Goal: Information Seeking & Learning: Check status

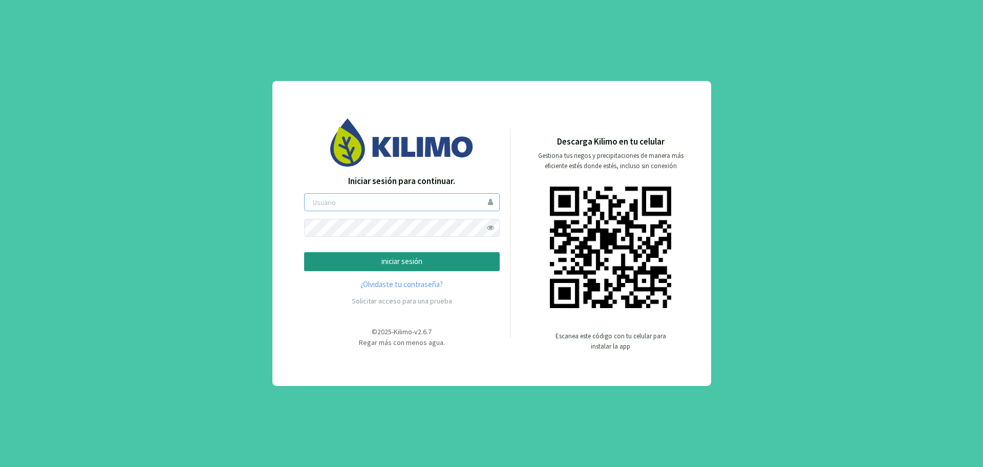
type input "pia"
click at [424, 261] on p "iniciar sesión" at bounding box center [402, 262] width 178 height 12
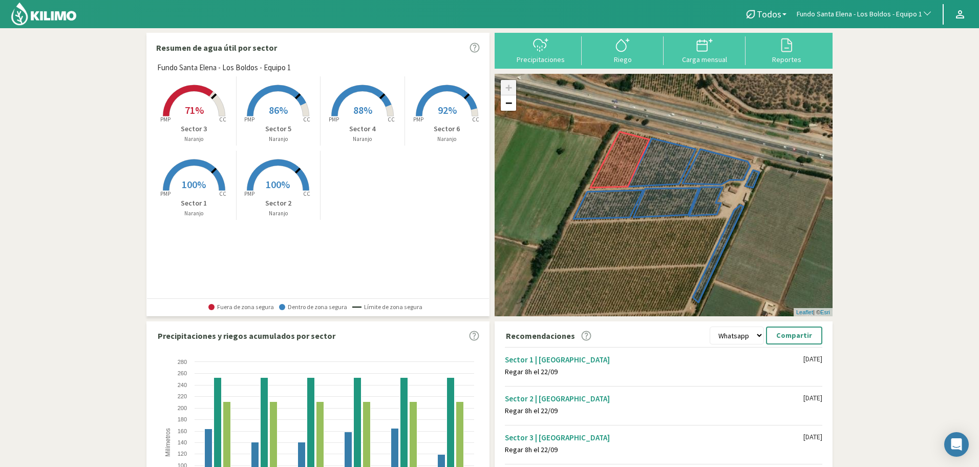
click at [193, 105] on span "71%" at bounding box center [194, 109] width 19 height 13
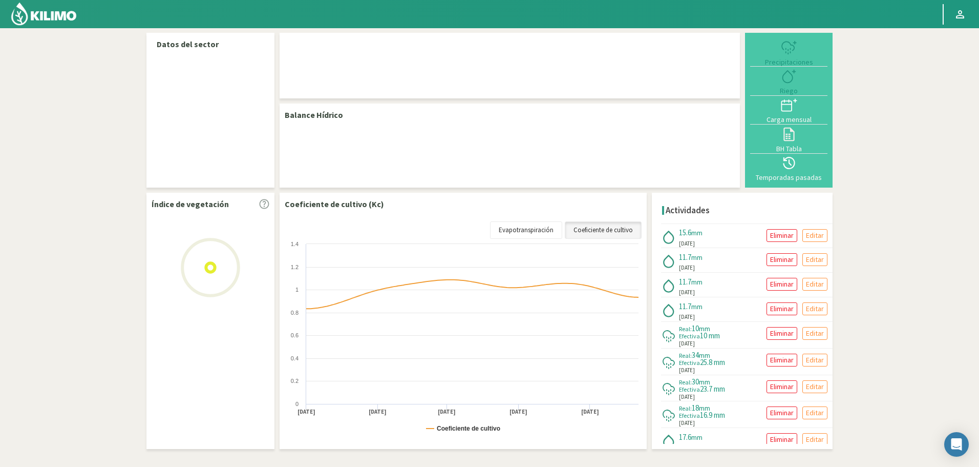
select select "101: Object"
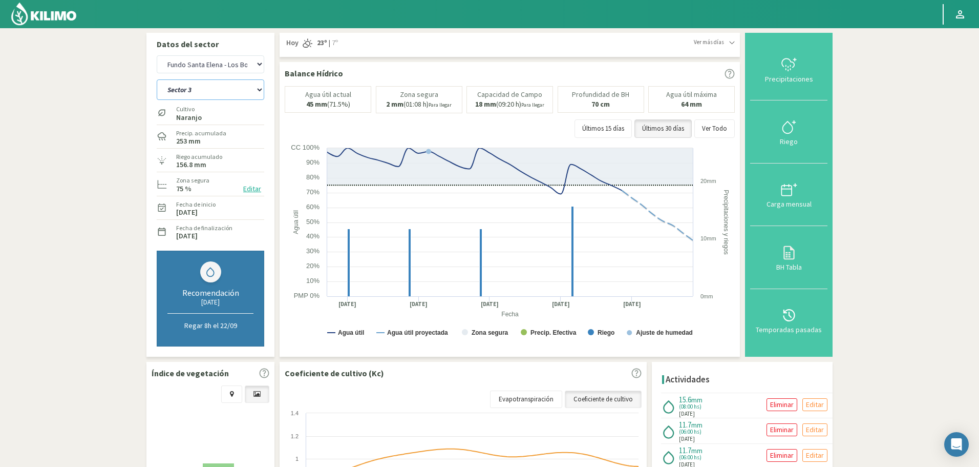
click at [217, 92] on select "Sector 1 Sector 2 Sector 3 Sector 4 Sector 5 Sector 6" at bounding box center [211, 89] width 108 height 20
click at [157, 79] on select "Sector 1 Sector 2 Sector 3 Sector 4 Sector 5 Sector 6" at bounding box center [211, 89] width 108 height 20
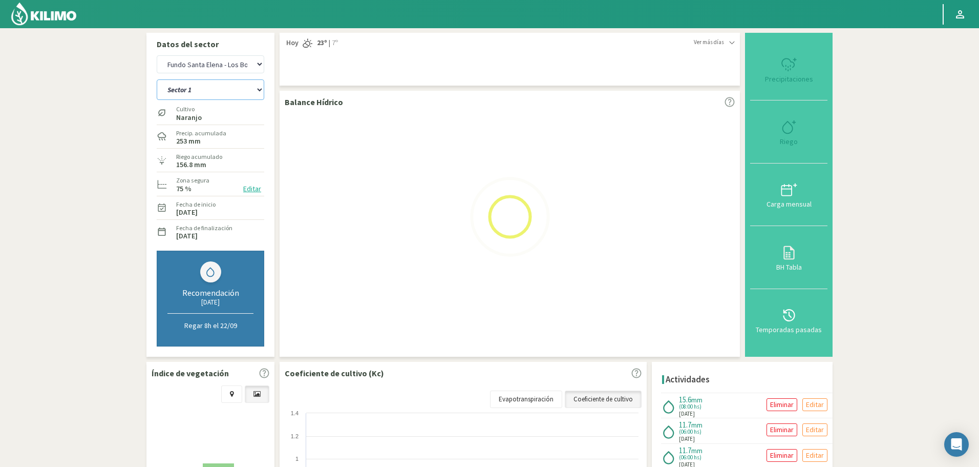
select select "2: Object"
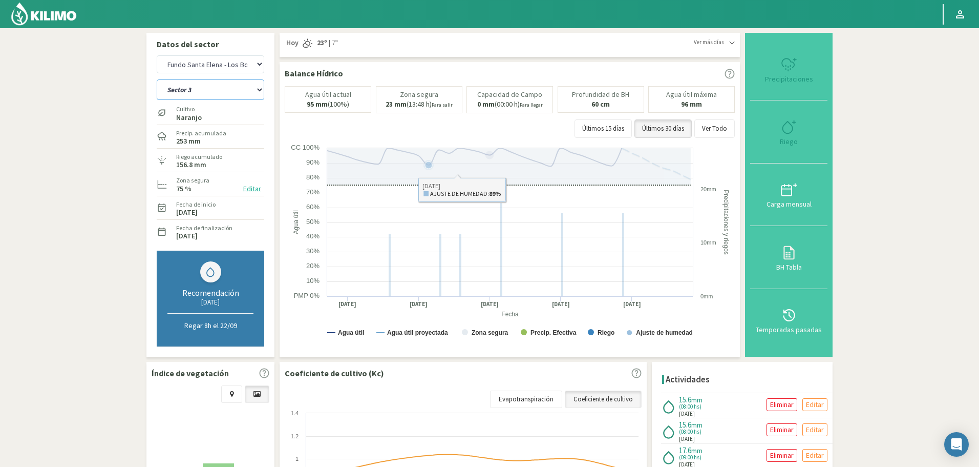
select select "372: Object"
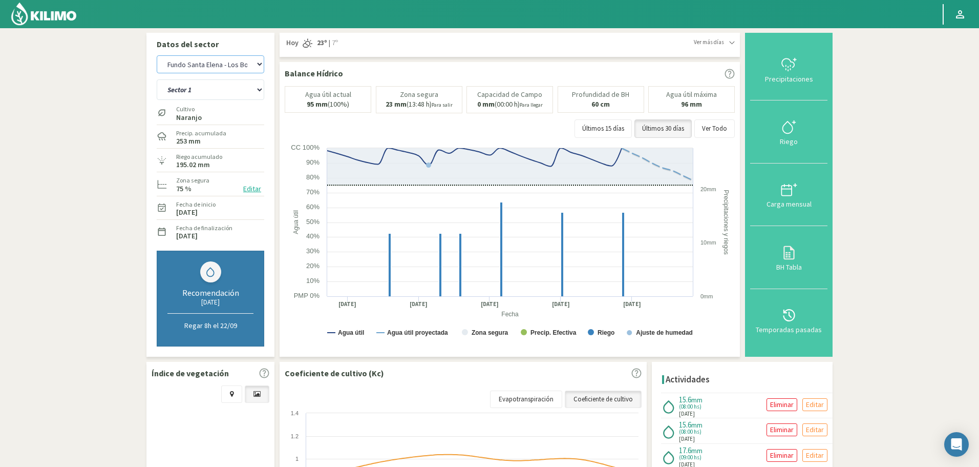
click at [210, 59] on select "Agr. Huertos de Chocalan Agrícola Bakia Agrícola [GEOGRAPHIC_DATA] - IC Agrícol…" at bounding box center [211, 64] width 108 height 18
click at [234, 98] on select "Sector 1 Sector 2 Sector 3 Sector 4 Sector 5 Sector 6" at bounding box center [211, 89] width 108 height 20
click at [157, 79] on select "Sector 1 Sector 2 Sector 3 Sector 4 Sector 5 Sector 6" at bounding box center [211, 89] width 108 height 20
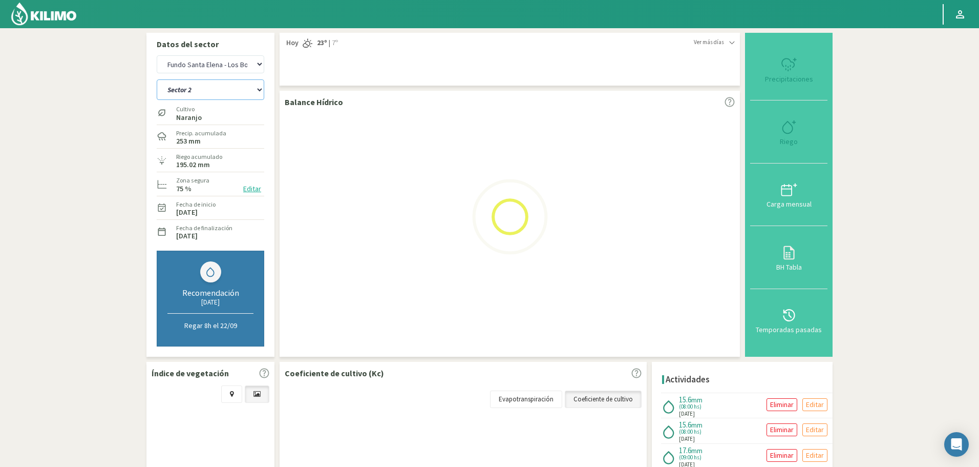
select select "6: Object"
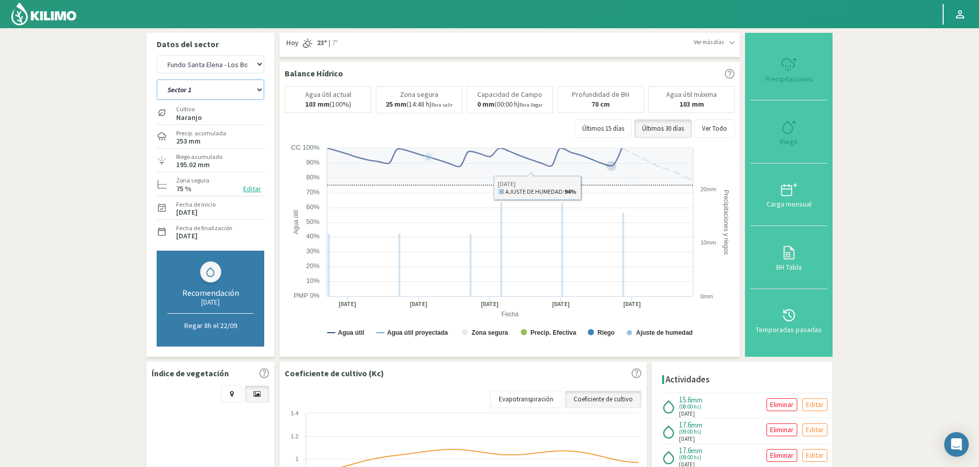
select select "643: Object"
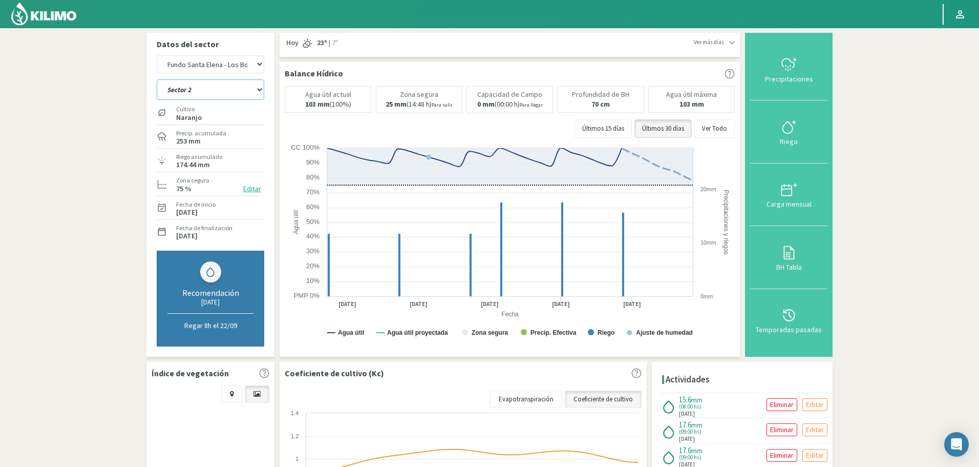
click at [185, 80] on select "Sector 1 Sector 2 Sector 3 Sector 4 Sector 5 Sector 6" at bounding box center [211, 89] width 108 height 20
click at [157, 79] on select "Sector 1 Sector 2 Sector 3 Sector 4 Sector 5 Sector 6" at bounding box center [211, 89] width 108 height 20
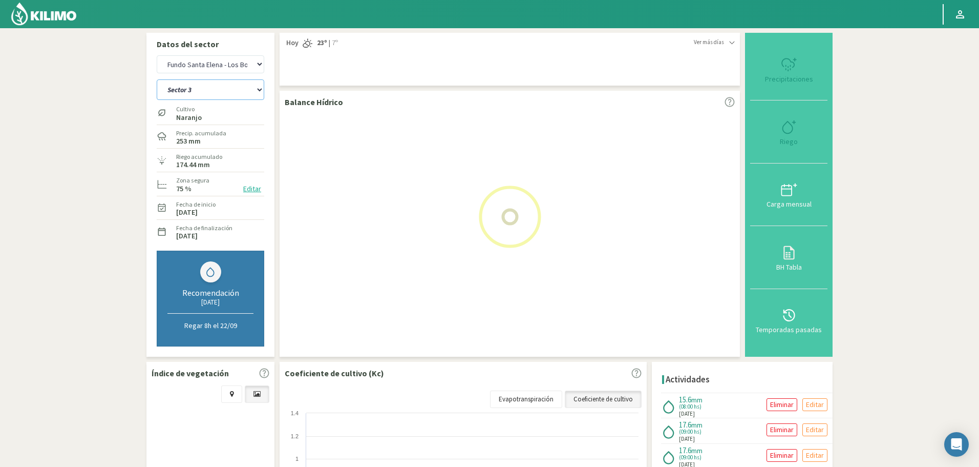
select select "13: Object"
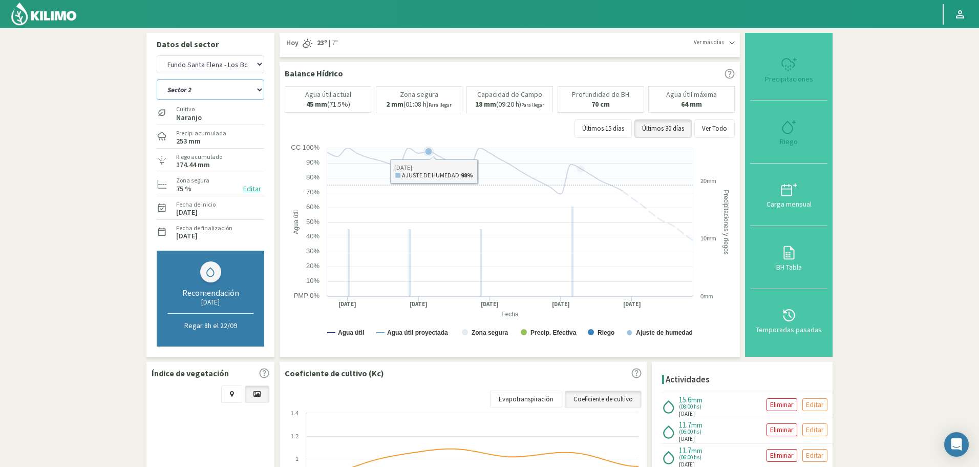
select select "914: Object"
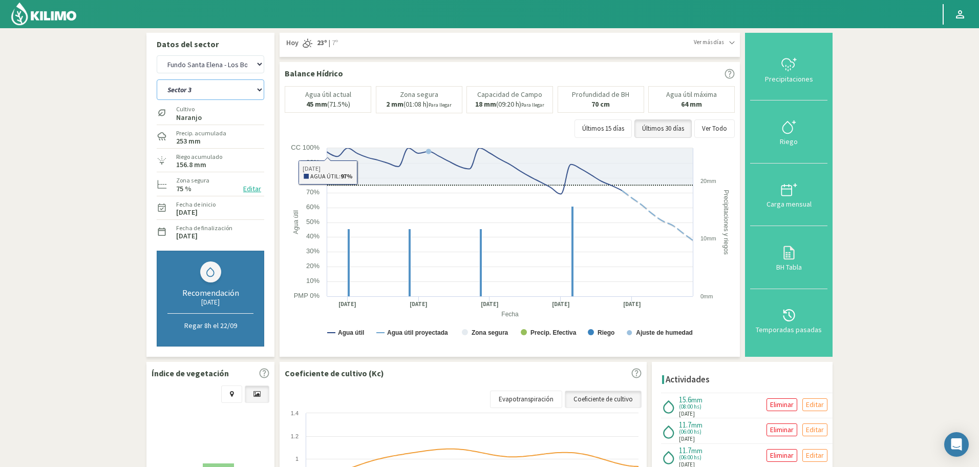
click at [208, 91] on select "Sector 1 Sector 2 Sector 3 Sector 4 Sector 5 Sector 6" at bounding box center [211, 89] width 108 height 20
click at [157, 79] on select "Sector 1 Sector 2 Sector 3 Sector 4 Sector 5 Sector 6" at bounding box center [211, 89] width 108 height 20
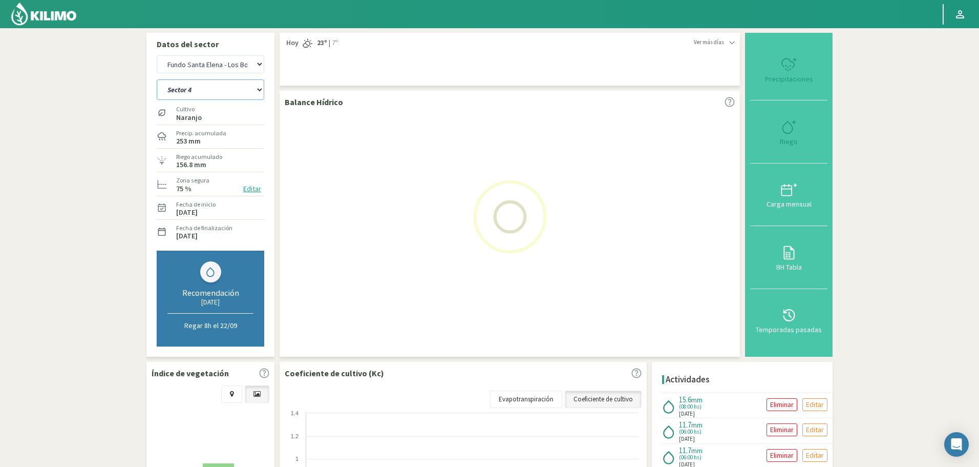
select select "20: Object"
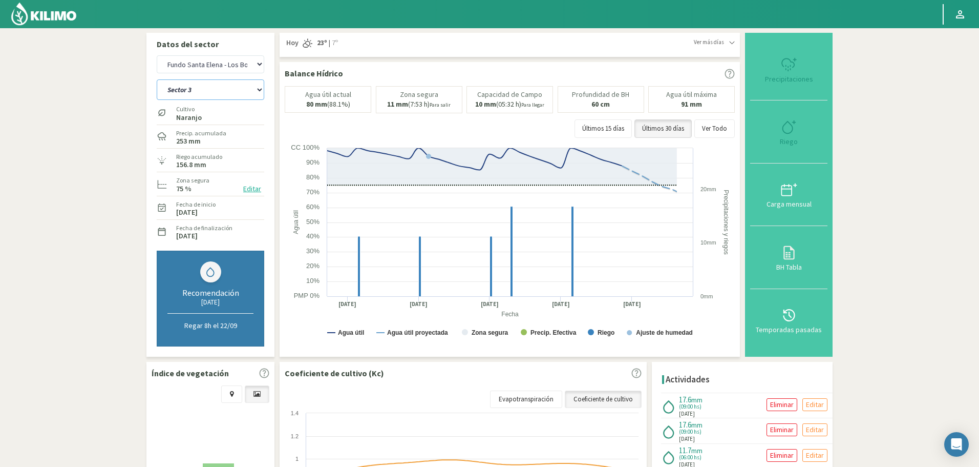
select select "1185: Object"
drag, startPoint x: 228, startPoint y: 90, endPoint x: 230, endPoint y: 96, distance: 6.7
click at [230, 96] on select "Sector 1 Sector 2 Sector 3 Sector 4 Sector 5 Sector 6" at bounding box center [211, 89] width 108 height 20
click at [157, 79] on select "Sector 1 Sector 2 Sector 3 Sector 4 Sector 5 Sector 6" at bounding box center [211, 89] width 108 height 20
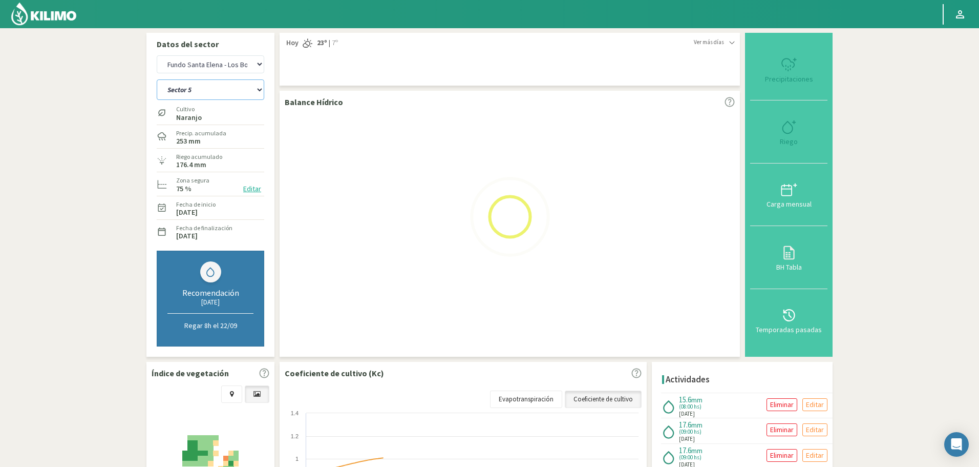
select select "27: Object"
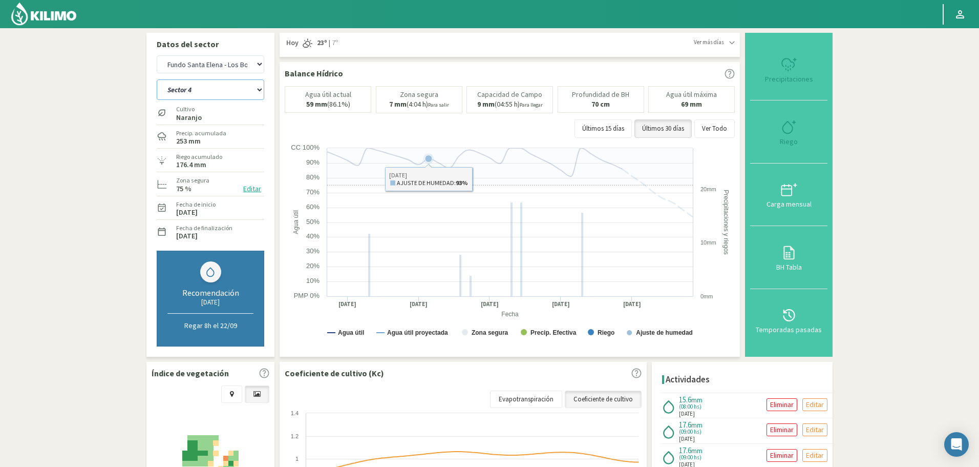
select select "1456: Object"
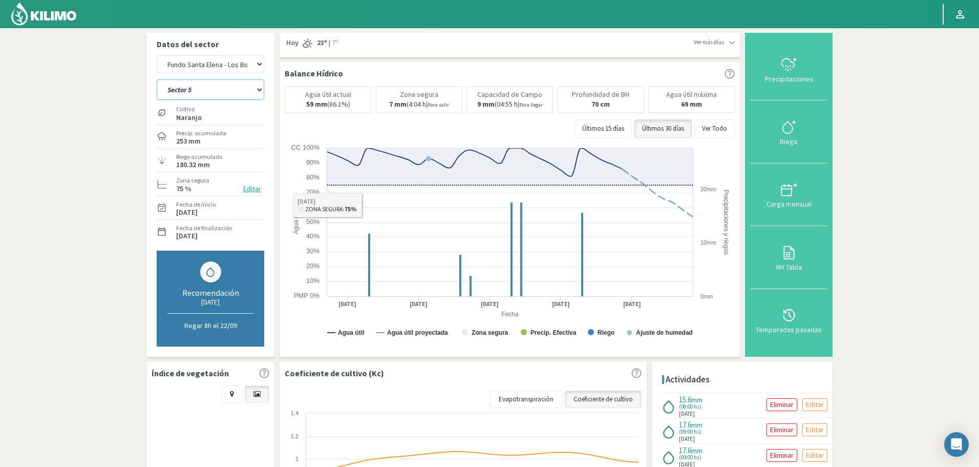
click at [196, 87] on select "Sector 1 Sector 2 Sector 3 Sector 4 Sector 5 Sector 6" at bounding box center [211, 89] width 108 height 20
click at [157, 79] on select "Sector 1 Sector 2 Sector 3 Sector 4 Sector 5 Sector 6" at bounding box center [211, 89] width 108 height 20
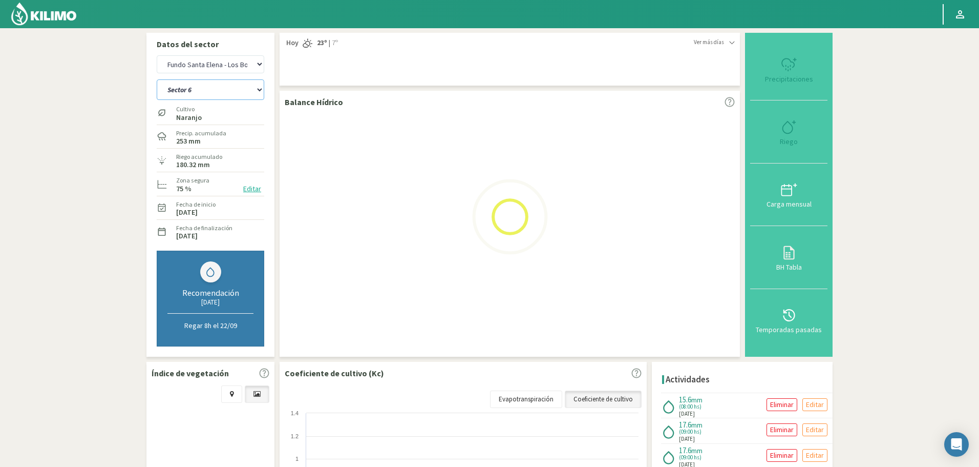
select select "34: Object"
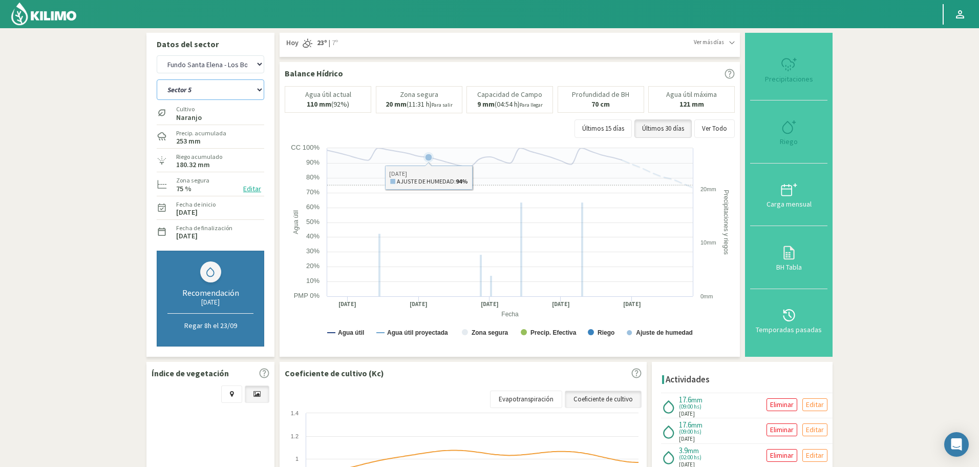
select select "1727: Object"
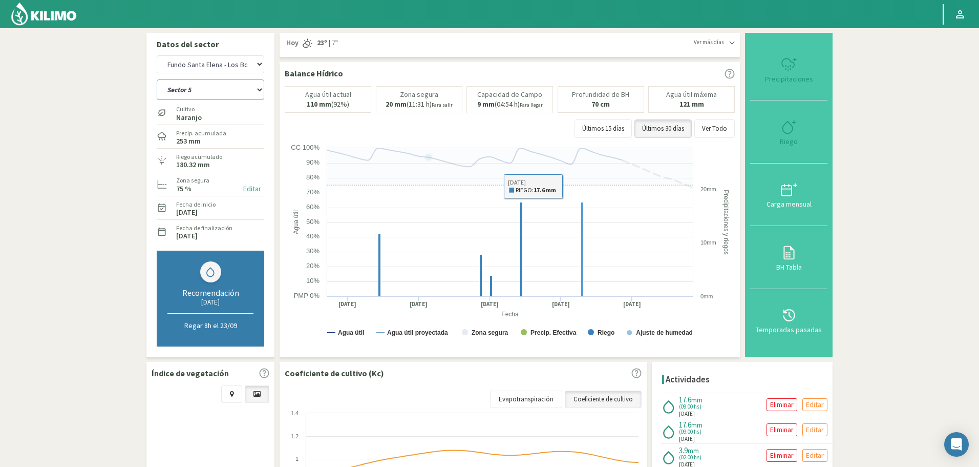
select select "41: Object"
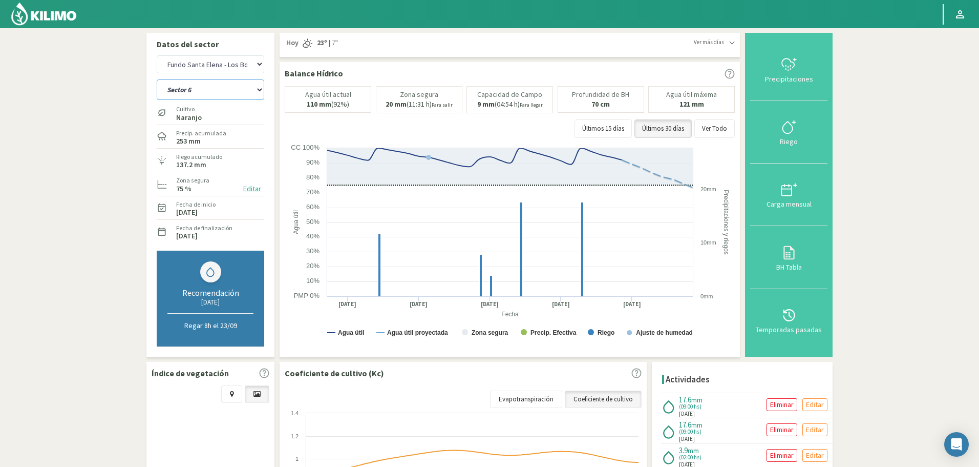
click at [196, 93] on select "Sector 1 Sector 2 Sector 3 Sector 4 Sector 5 Sector 6" at bounding box center [211, 89] width 108 height 20
click at [199, 65] on select "Agr. Huertos de Chocalan Agrícola Bakia Agrícola [GEOGRAPHIC_DATA] - IC Agrícol…" at bounding box center [211, 64] width 108 height 18
click at [157, 55] on select "Agr. Huertos de Chocalan Agrícola Bakia Agrícola [GEOGRAPHIC_DATA] - IC Agrícol…" at bounding box center [211, 64] width 108 height 18
select select "1999: Object"
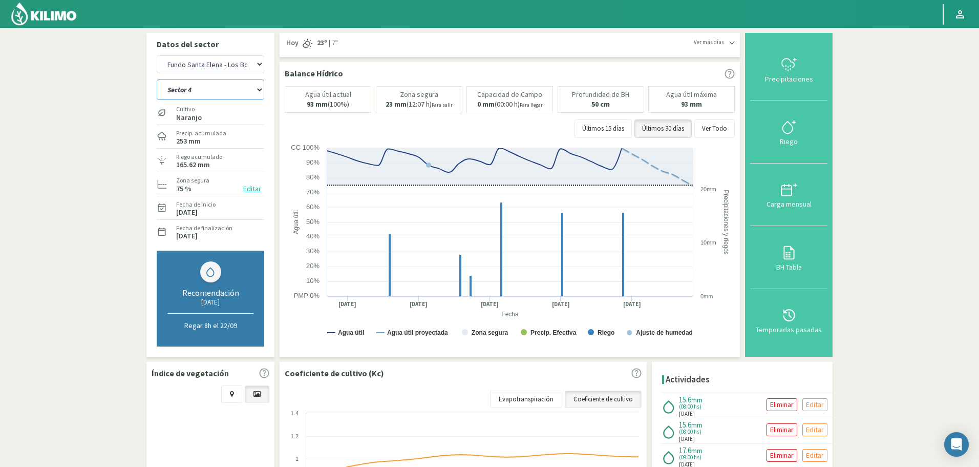
click at [210, 91] on select "Sector 4 Sector 5 Sector 6 Sector 7 Sector 9A Sector 9B" at bounding box center [211, 89] width 108 height 20
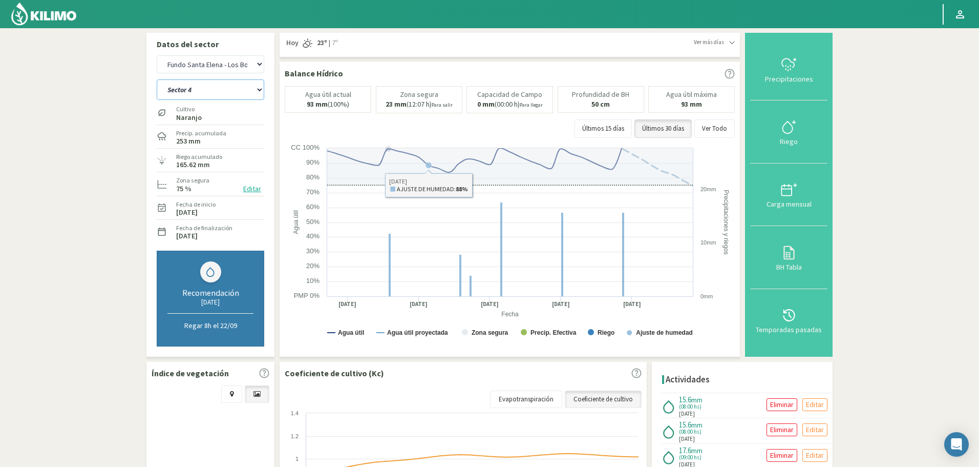
click at [231, 88] on select "Sector 4 Sector 5 Sector 6 Sector 7 Sector 9A Sector 9B" at bounding box center [211, 89] width 108 height 20
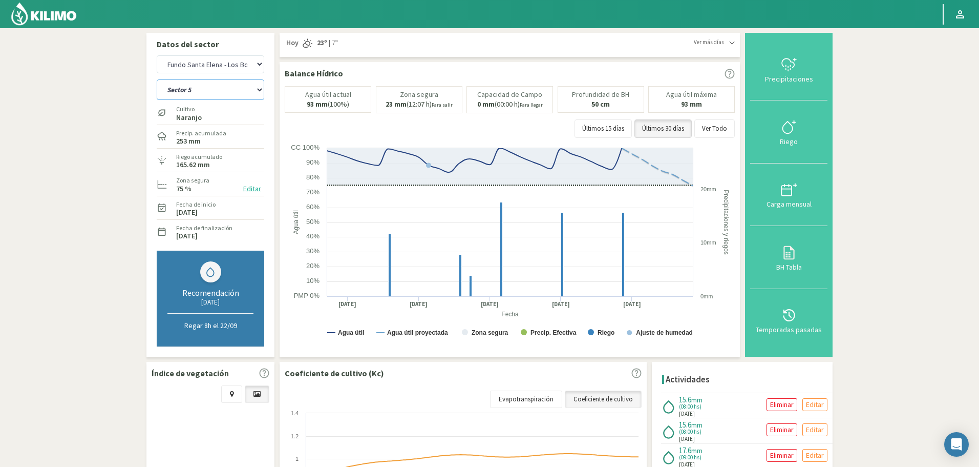
click at [157, 79] on select "Sector 4 Sector 5 Sector 6 Sector 7 Sector 9A Sector 9B" at bounding box center [211, 89] width 108 height 20
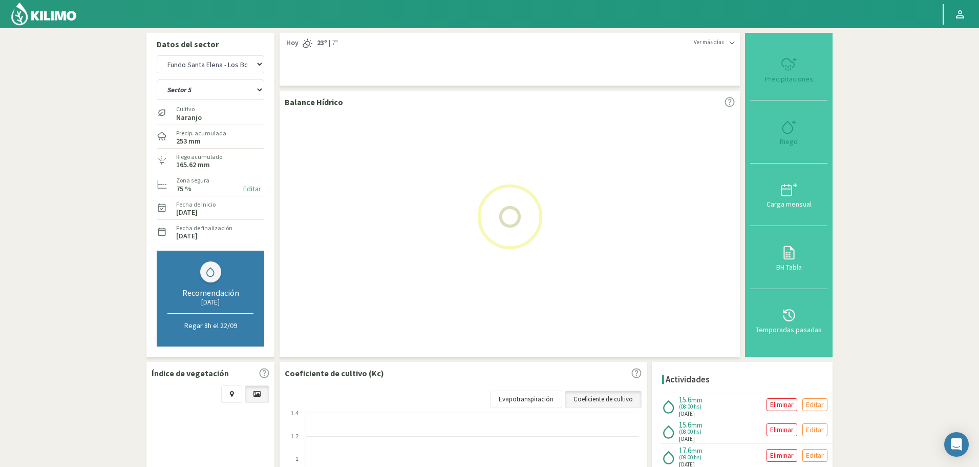
select select "42: Object"
select select "2270: Object"
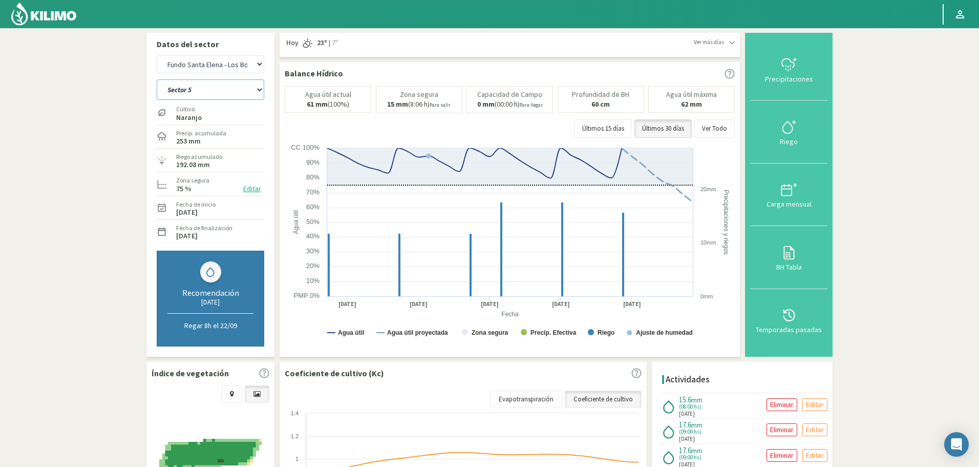
click at [250, 90] on select "Sector 4 Sector 5 Sector 6 Sector 7 Sector 9A Sector 9B" at bounding box center [211, 89] width 108 height 20
click at [157, 79] on select "Sector 4 Sector 5 Sector 6 Sector 7 Sector 9A Sector 9B" at bounding box center [211, 89] width 108 height 20
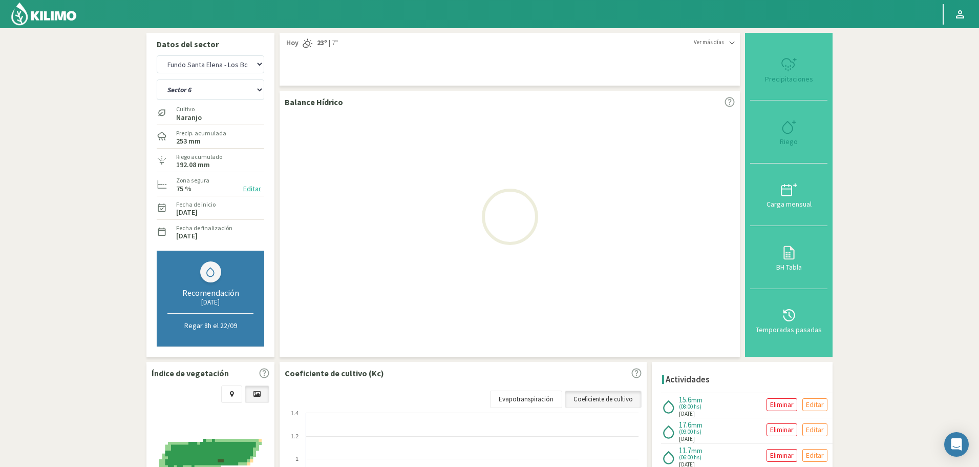
select select "49: Object"
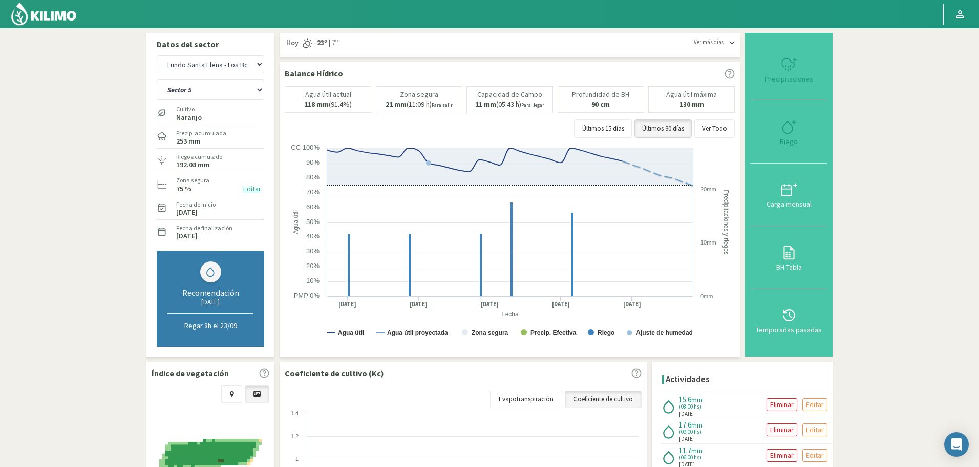
select select "2541: Object"
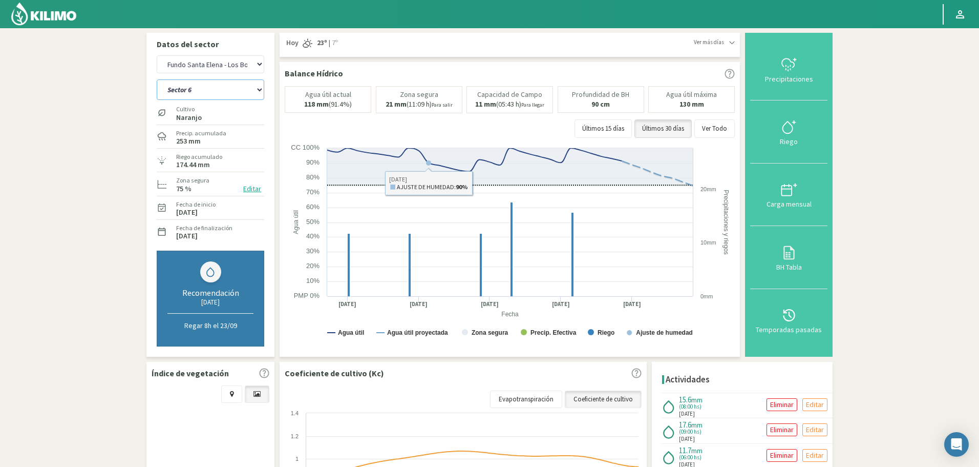
click at [218, 85] on select "Sector 4 Sector 5 Sector 6 Sector 7 Sector 9A Sector 9B" at bounding box center [211, 89] width 108 height 20
click at [157, 79] on select "Sector 4 Sector 5 Sector 6 Sector 7 Sector 9A Sector 9B" at bounding box center [211, 89] width 108 height 20
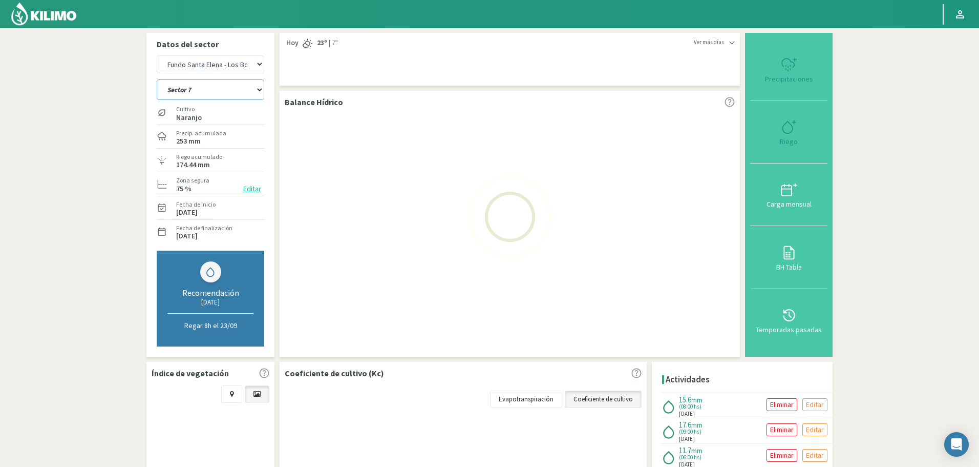
select select "56: Object"
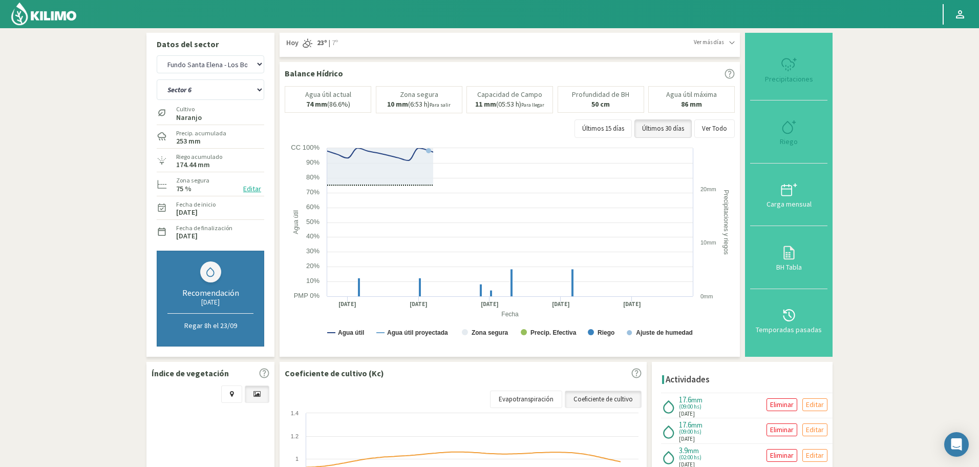
select select "2812: Object"
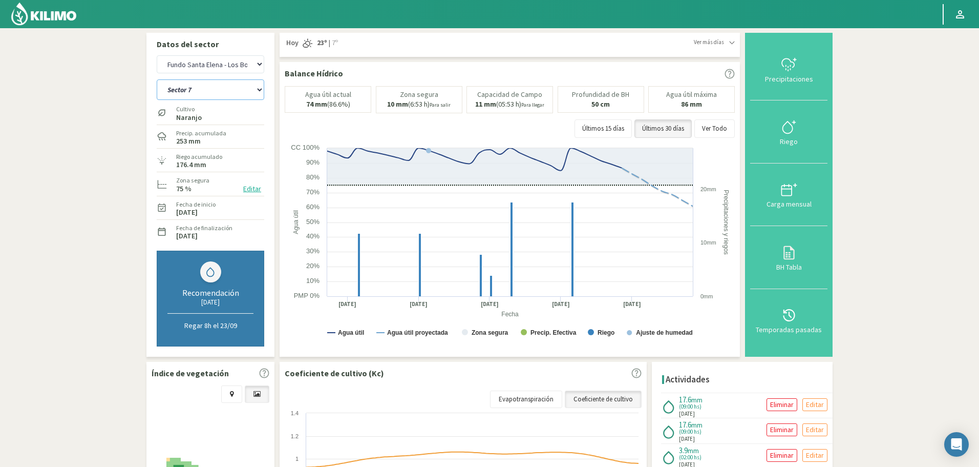
click at [218, 83] on select "Sector 4 Sector 5 Sector 6 Sector 7 Sector 9A Sector 9B" at bounding box center [211, 89] width 108 height 20
click at [157, 79] on select "Sector 4 Sector 5 Sector 6 Sector 7 Sector 9A Sector 9B" at bounding box center [211, 89] width 108 height 20
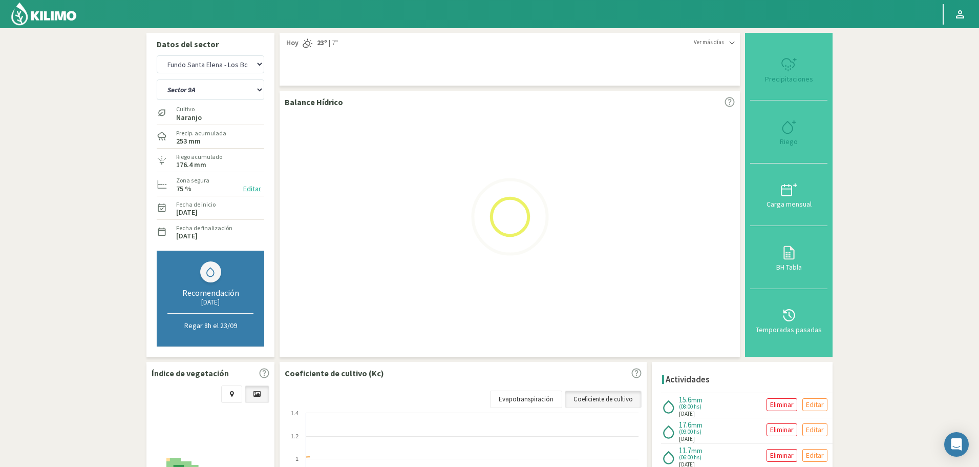
select select "63: Object"
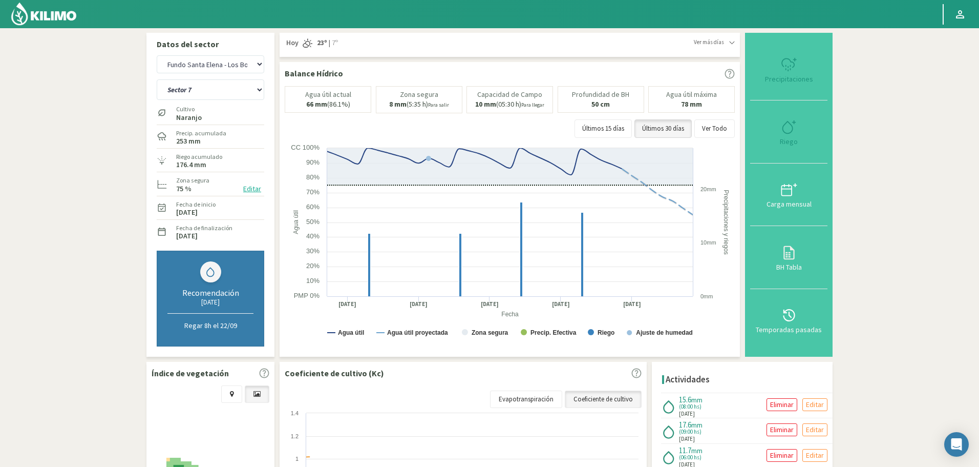
select select "3083: Object"
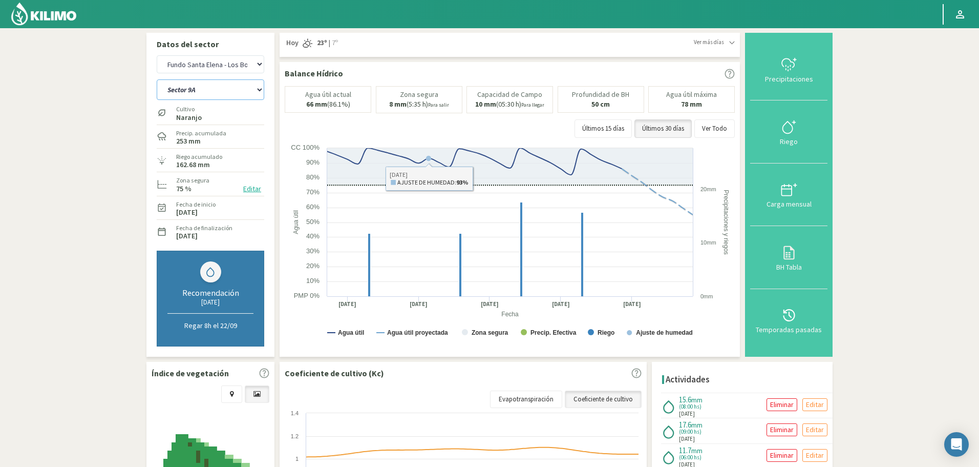
click at [200, 92] on select "Sector 4 Sector 5 Sector 6 Sector 7 Sector 9A Sector 9B" at bounding box center [211, 89] width 108 height 20
click at [157, 79] on select "Sector 4 Sector 5 Sector 6 Sector 7 Sector 9A Sector 9B" at bounding box center [211, 89] width 108 height 20
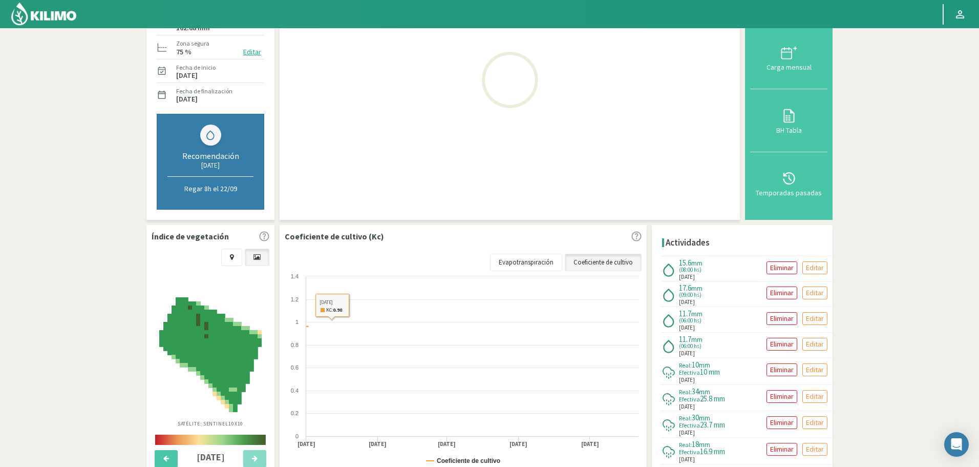
scroll to position [154, 0]
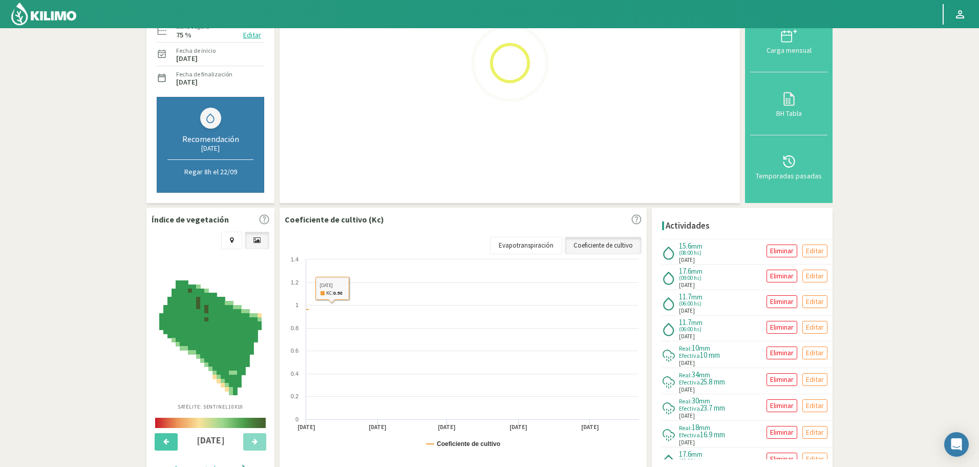
select select "70: Object"
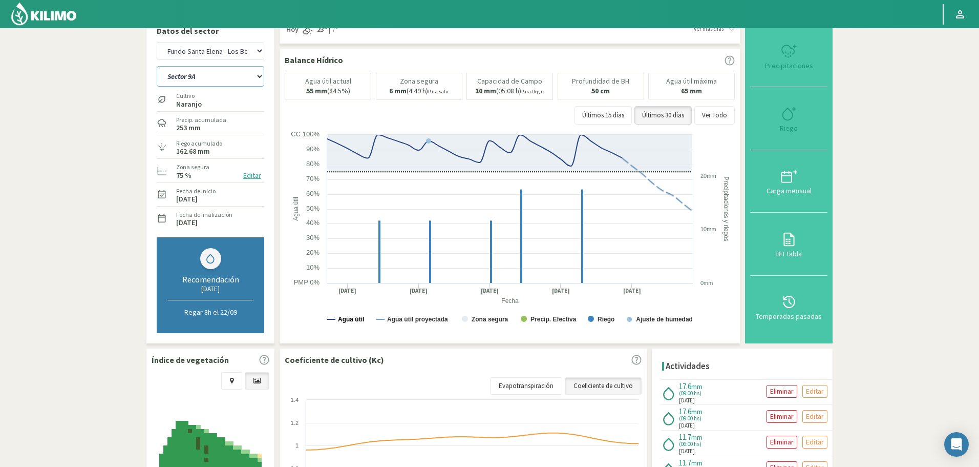
scroll to position [0, 0]
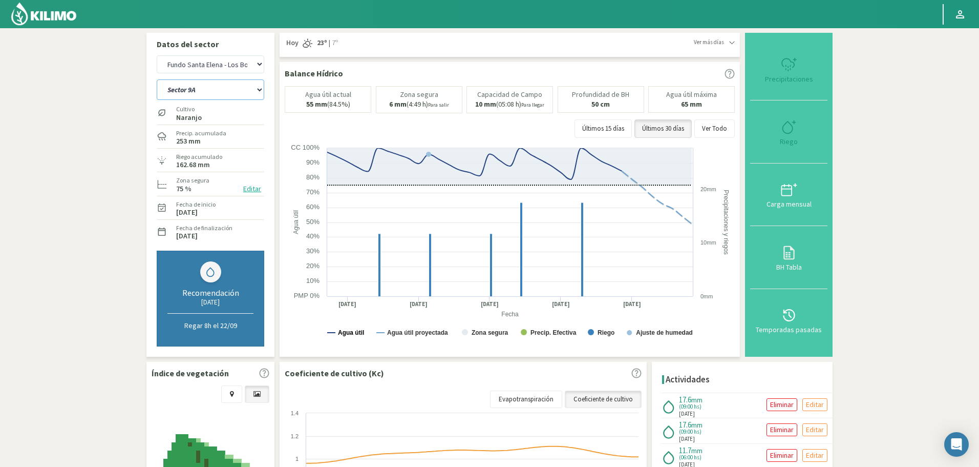
select select "3354: Object"
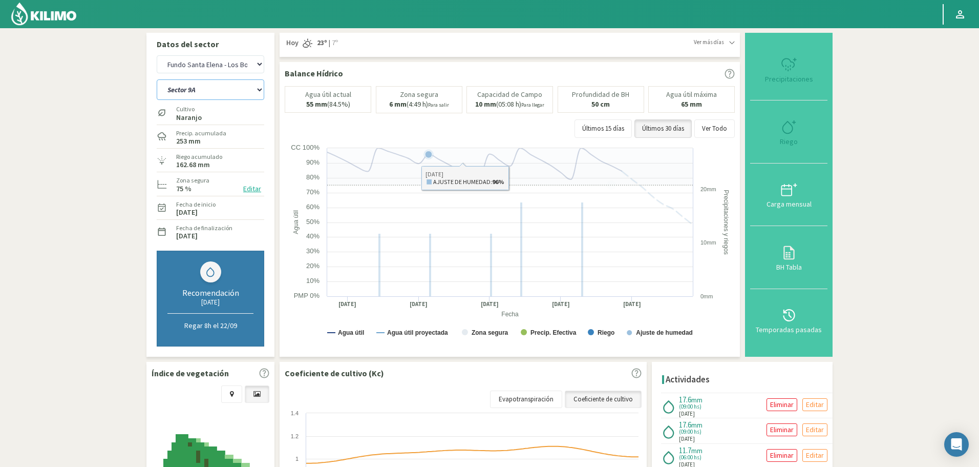
select select "77: Object"
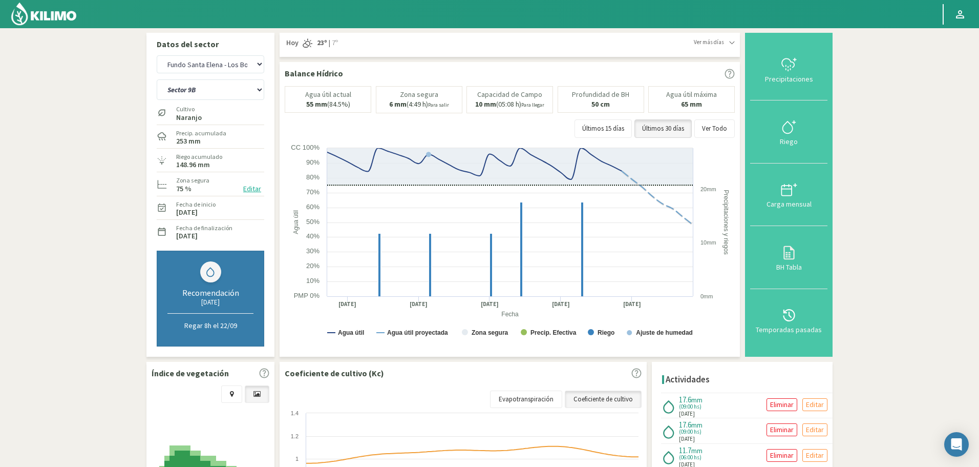
click at [55, 17] on img at bounding box center [43, 14] width 67 height 25
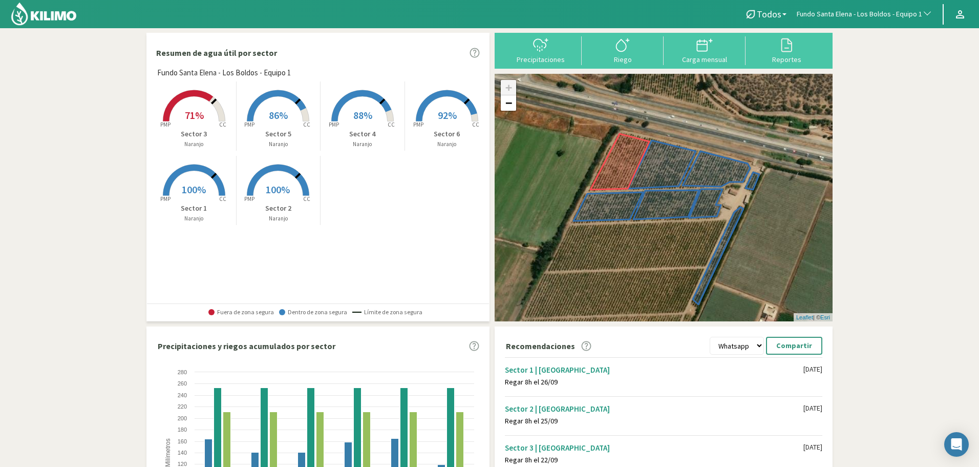
click at [904, 11] on span "Fundo Santa Elena - Los Boldos - Equipo 1" at bounding box center [859, 14] width 125 height 10
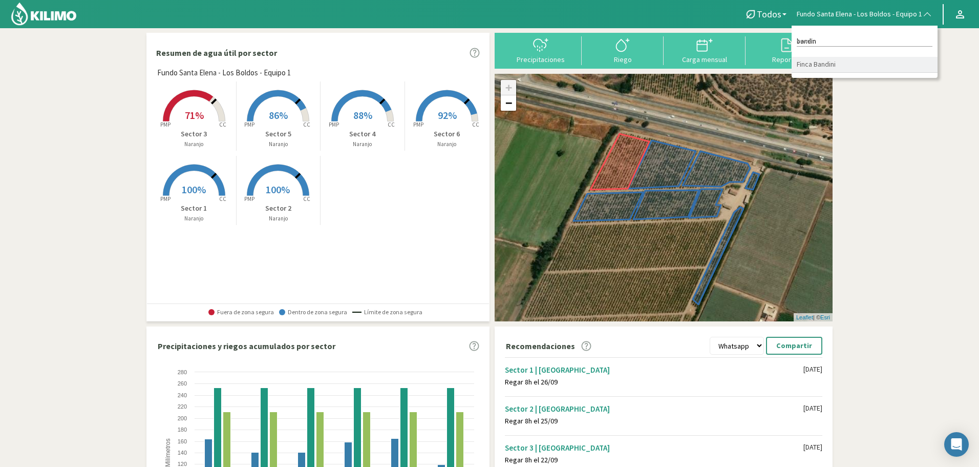
type input "bandin"
click at [845, 69] on li "Finca Bandini" at bounding box center [865, 65] width 146 height 16
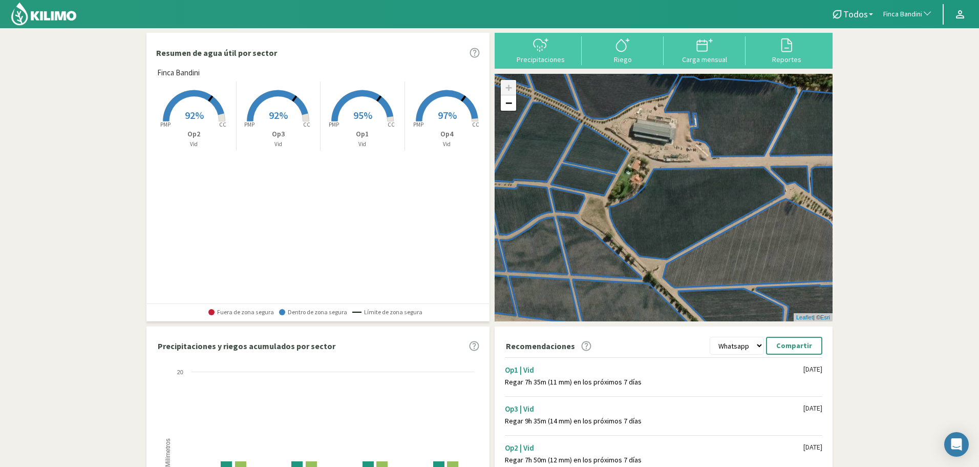
click at [189, 98] on rect at bounding box center [194, 122] width 82 height 82
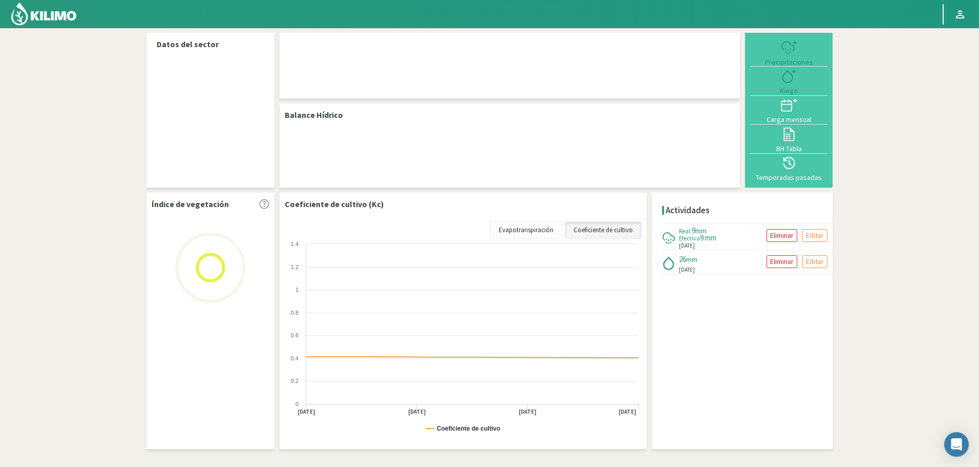
select select "96: Object"
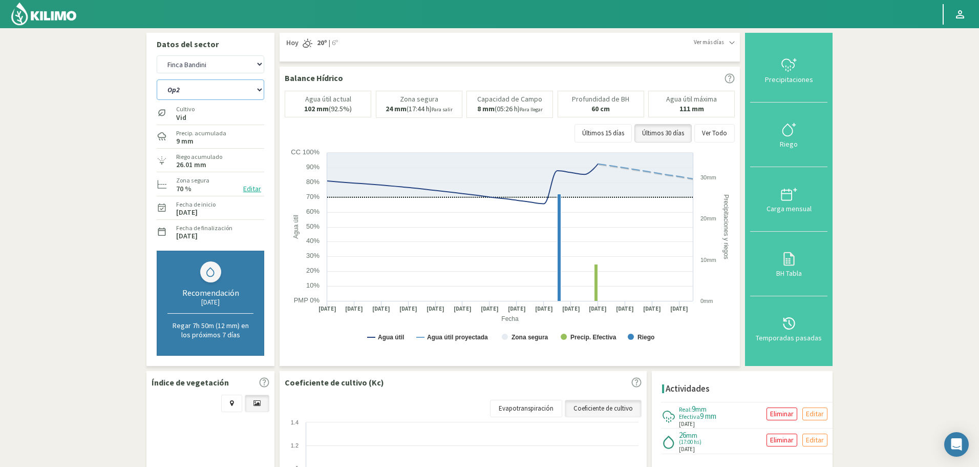
click at [217, 92] on select "Op1 Op2 Op3 Op4" at bounding box center [211, 89] width 108 height 20
click at [157, 79] on select "Op1 Op2 Op3 Op4" at bounding box center [211, 89] width 108 height 20
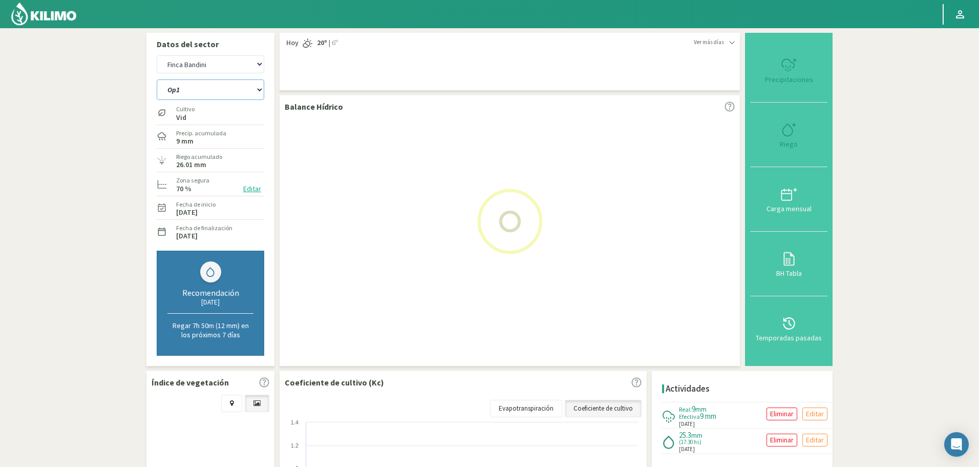
select select "1: Object"
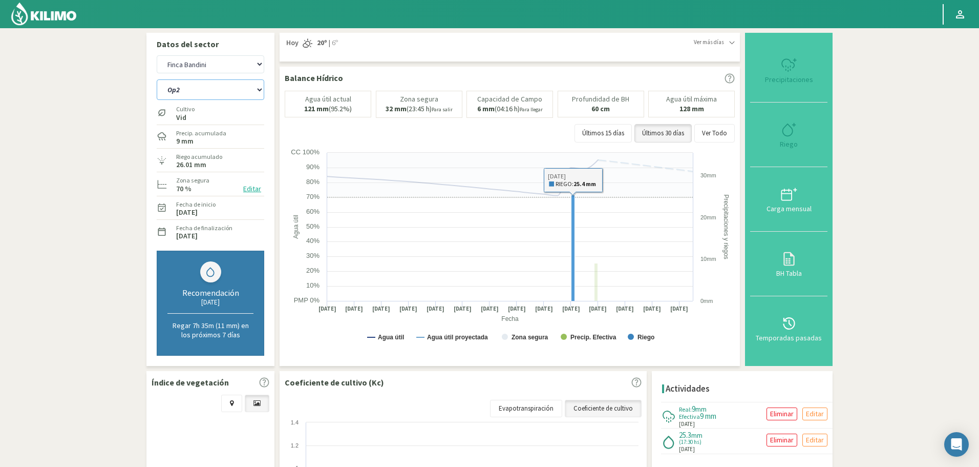
select select "367: Object"
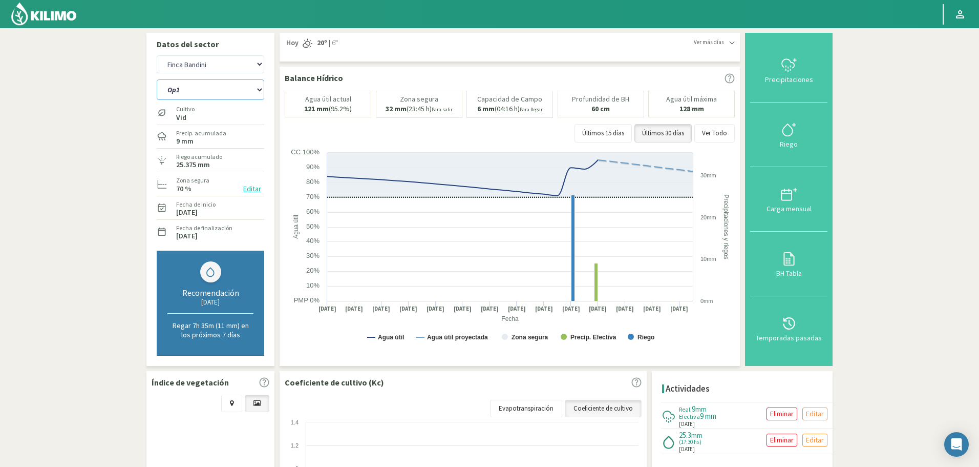
click at [205, 87] on select "Op1 Op2 Op3 Op4" at bounding box center [211, 89] width 108 height 20
click at [157, 79] on select "Op1 Op2 Op3 Op4" at bounding box center [211, 89] width 108 height 20
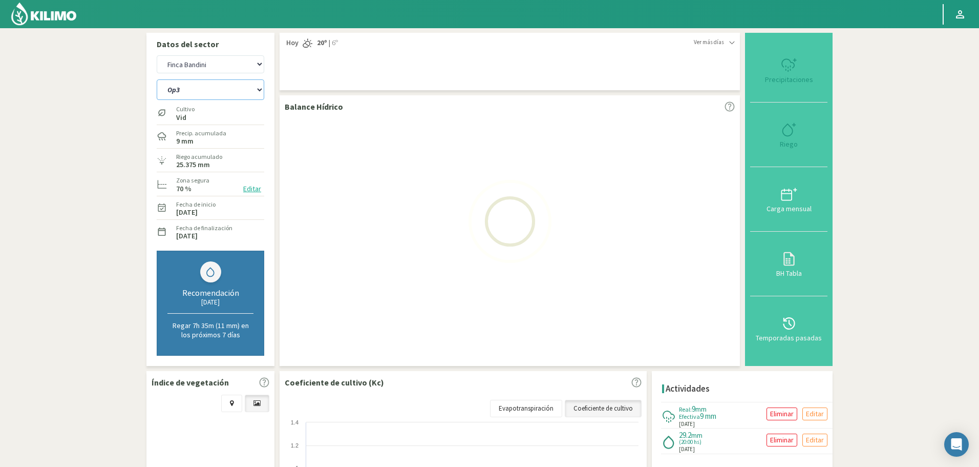
select select "4: Object"
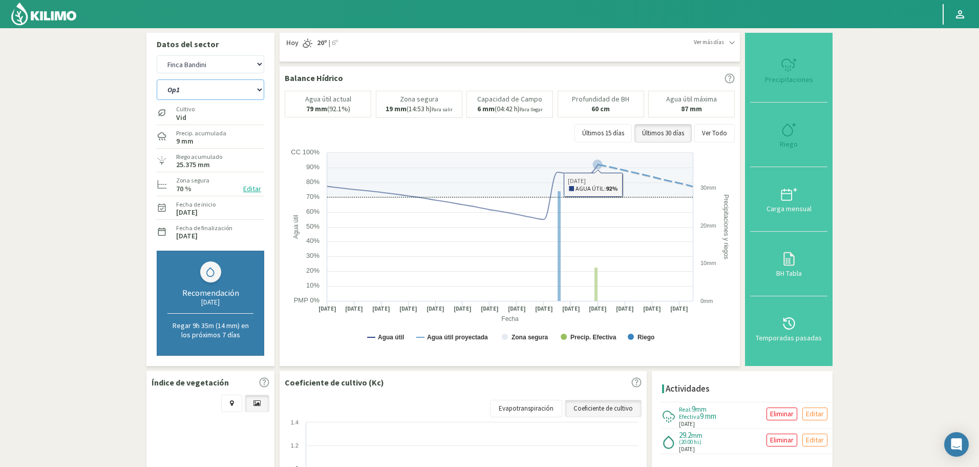
select select "638: Object"
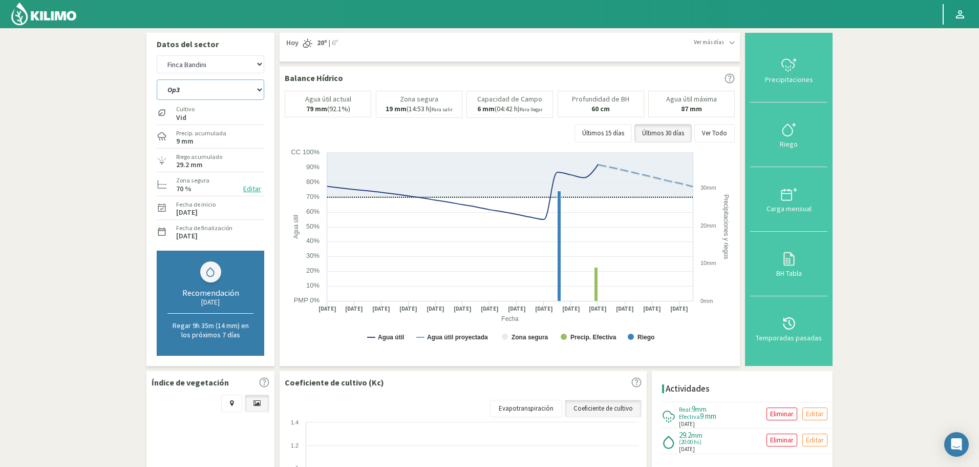
click at [190, 94] on select "Op1 Op2 Op3 Op4" at bounding box center [211, 89] width 108 height 20
click at [157, 79] on select "Op1 Op2 Op3 Op4" at bounding box center [211, 89] width 108 height 20
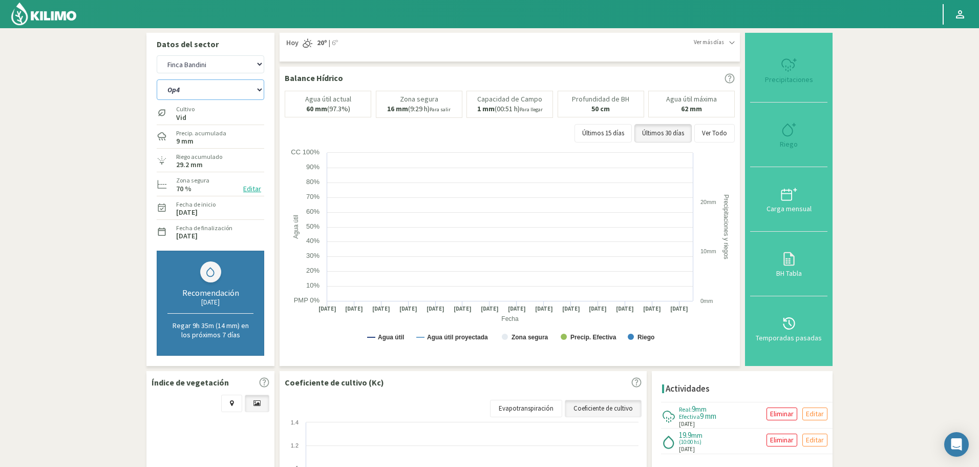
select select "10: Object"
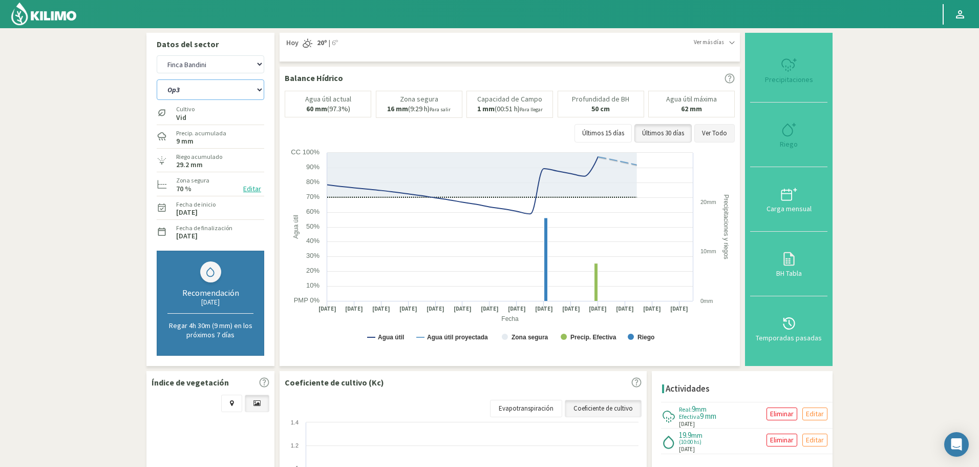
select select "909: Object"
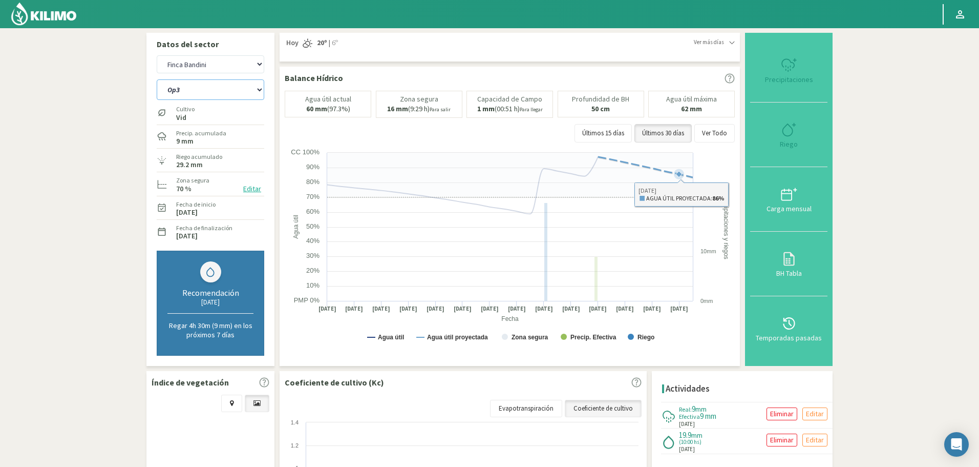
select select "15: Object"
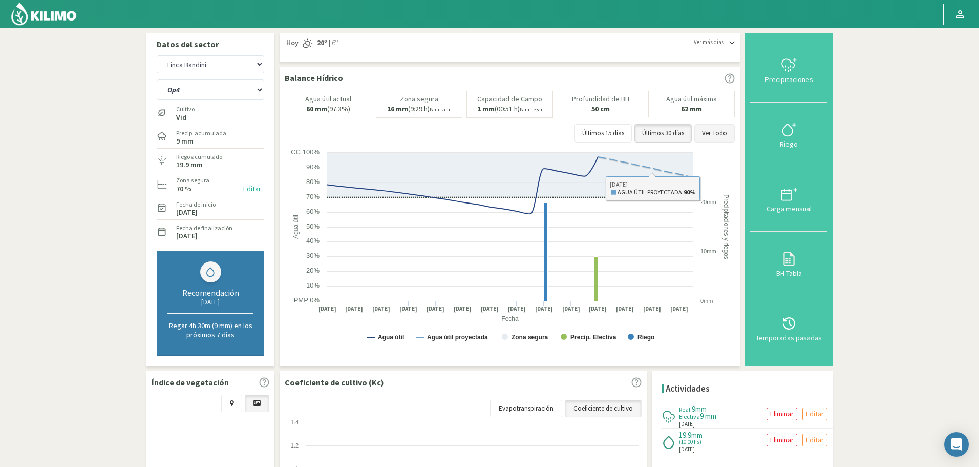
click at [719, 135] on button "Ver Todo" at bounding box center [714, 133] width 40 height 18
click at [220, 61] on select "Agr. Huertos de Chocalan Agrícola Bakia Agrícola [GEOGRAPHIC_DATA] - IC Agrícol…" at bounding box center [211, 64] width 108 height 18
click at [157, 55] on select "Agr. Huertos de Chocalan Agrícola Bakia Agrícola [GEOGRAPHIC_DATA] - IC Agrícol…" at bounding box center [211, 64] width 108 height 18
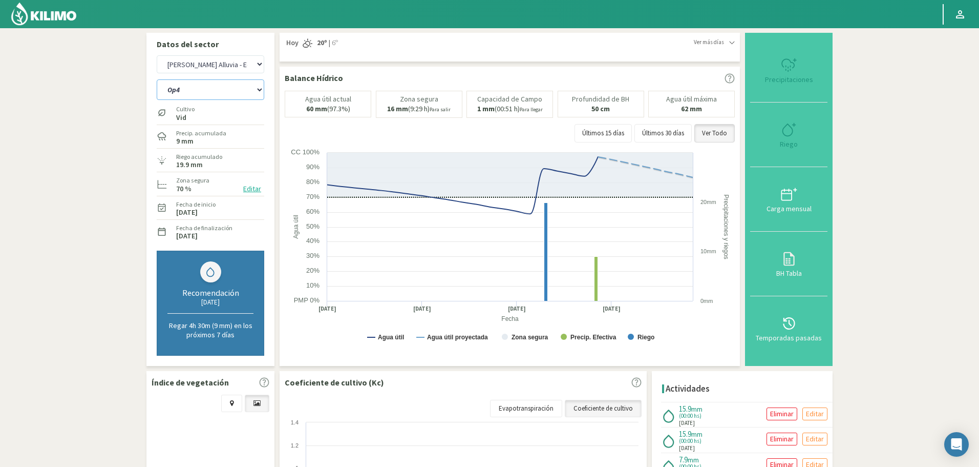
click at [220, 85] on select "Op1 Op2 Op3 Op4" at bounding box center [211, 89] width 108 height 20
select select "1128: Object"
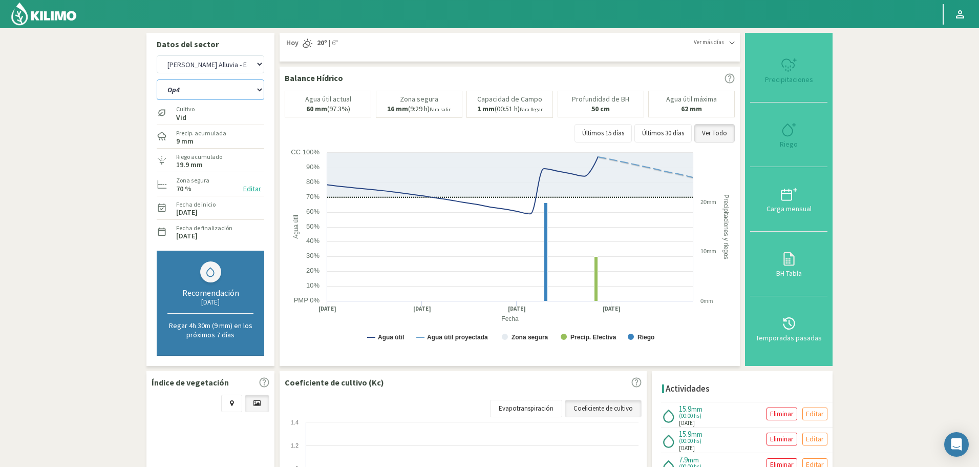
select select "16: Object"
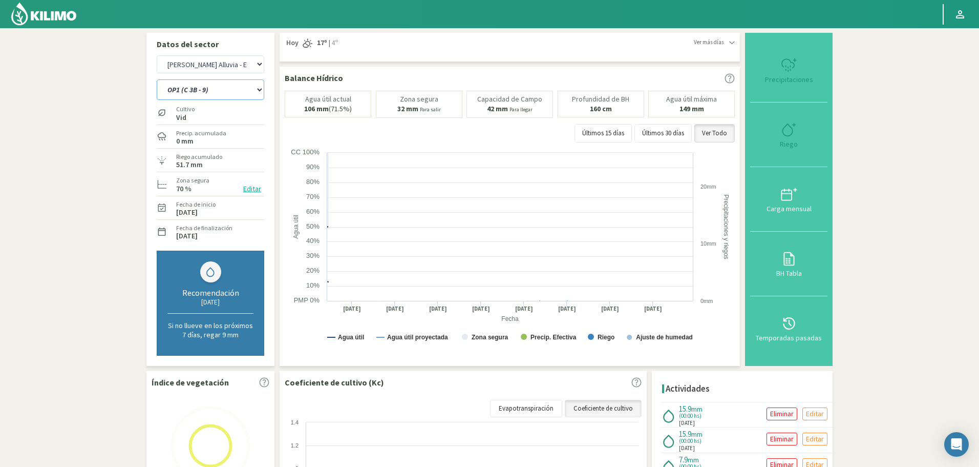
click at [219, 85] on select "OP1 (C 3B - 9) OP2 (C 8A - 8B - 3A) OP3 (C7 - C11) OP4 (C 1 - 5) OP5 (C 2) OP6 …" at bounding box center [211, 89] width 108 height 20
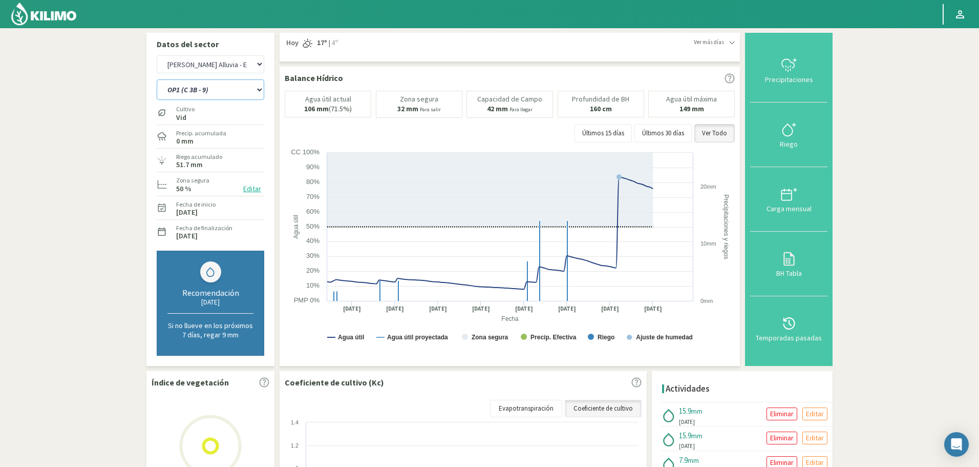
click at [157, 79] on select "OP1 (C 3B - 9) OP2 (C 8A - 8B - 3A) OP3 (C7 - C11) OP4 (C 1 - 5) OP5 (C 2) OP6 …" at bounding box center [211, 89] width 108 height 20
click at [225, 91] on select "OP1 (C 3B - 9) OP2 (C 8A - 8B - 3A) OP3 (C7 - C11) OP4 (C 1 - 5) OP5 (C 2) OP6 …" at bounding box center [211, 89] width 108 height 20
click at [157, 79] on select "OP1 (C 3B - 9) OP2 (C 8A - 8B - 3A) OP3 (C7 - C11) OP4 (C 1 - 5) OP5 (C 2) OP6 …" at bounding box center [211, 89] width 108 height 20
